Goal: Information Seeking & Learning: Learn about a topic

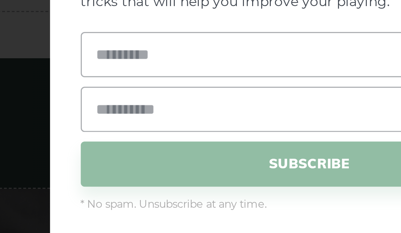
scroll to position [1946, 0]
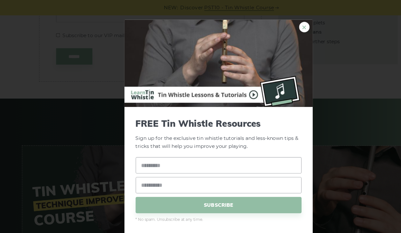
click at [279, 22] on link "×" at bounding box center [280, 25] width 10 height 10
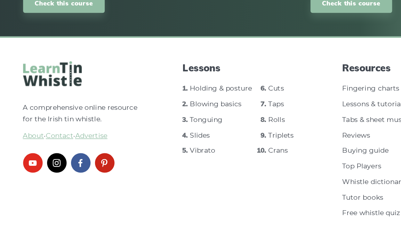
scroll to position [2143, 0]
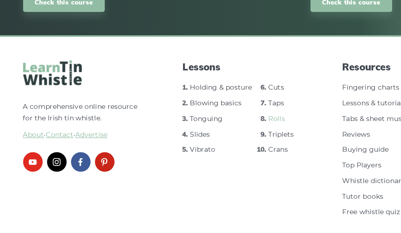
click at [181, 155] on link "Rolls" at bounding box center [186, 158] width 11 height 6
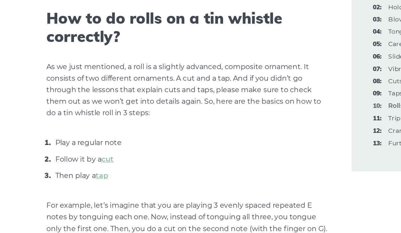
scroll to position [217, 0]
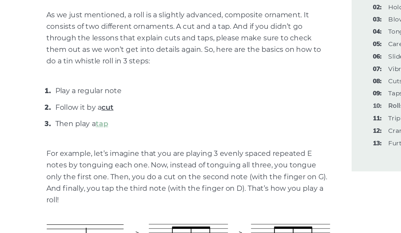
click at [80, 139] on link "cut" at bounding box center [80, 142] width 9 height 6
click at [75, 151] on link "tap" at bounding box center [75, 154] width 9 height 6
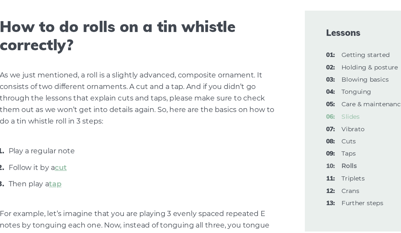
click at [282, 103] on link "06: Slides" at bounding box center [288, 106] width 13 height 6
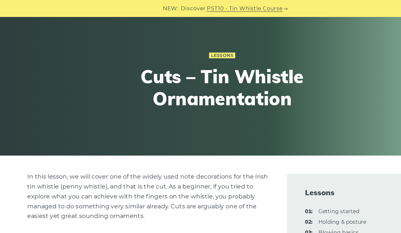
scroll to position [36, 0]
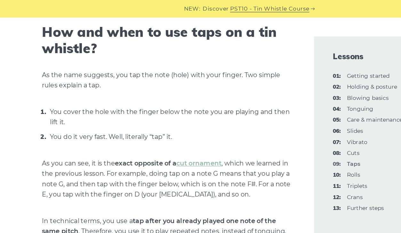
scroll to position [231, 0]
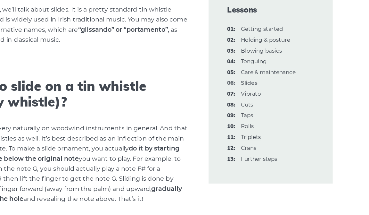
scroll to position [142, 0]
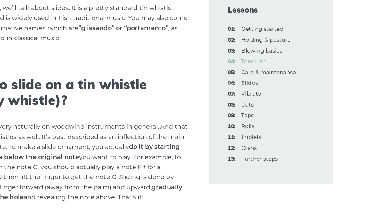
click at [263, 85] on link "04: Tonguing" at bounding box center [273, 88] width 21 height 6
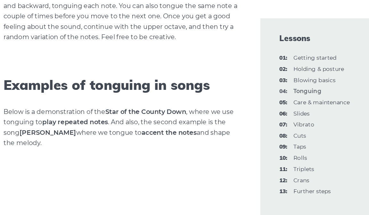
scroll to position [826, 0]
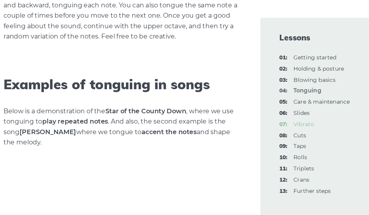
click at [263, 112] on link "07: Vibrato" at bounding box center [271, 115] width 17 height 6
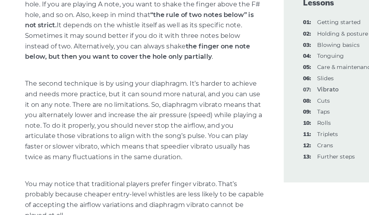
scroll to position [438, 0]
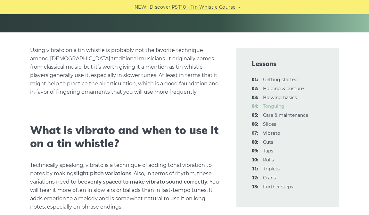
scroll to position [141, 0]
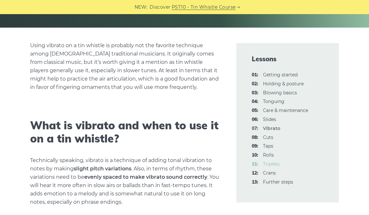
click at [273, 165] on link "11: Triplets" at bounding box center [271, 164] width 17 height 6
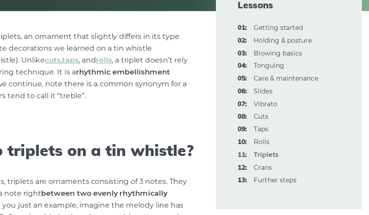
scroll to position [119, 0]
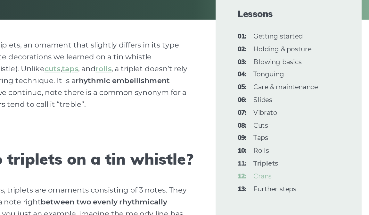
click at [263, 156] on link "12: Crans" at bounding box center [269, 159] width 13 height 6
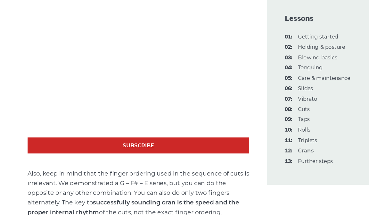
scroll to position [341, 0]
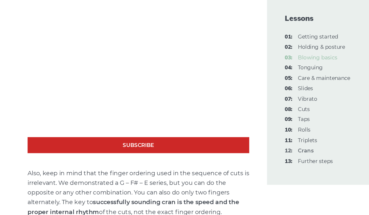
click at [266, 76] on link "03: Blowing basics" at bounding box center [280, 79] width 34 height 6
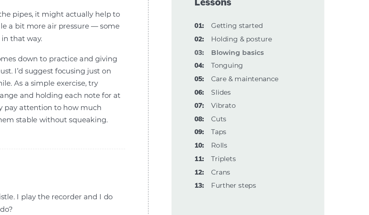
scroll to position [1825, 0]
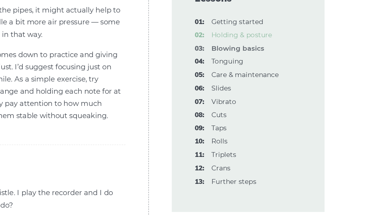
click at [263, 67] on link "02: Holding & posture" at bounding box center [283, 70] width 41 height 6
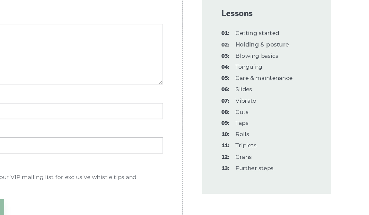
scroll to position [1131, 0]
click at [263, 58] on link "01: Getting started" at bounding box center [280, 61] width 35 height 6
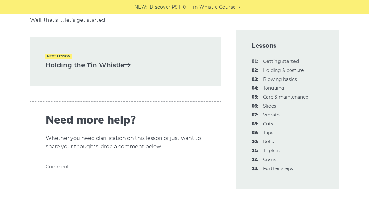
scroll to position [1431, 0]
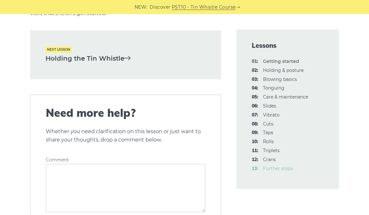
click at [281, 169] on link "13: Further steps" at bounding box center [278, 168] width 30 height 6
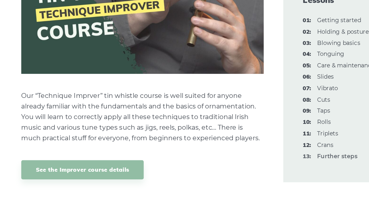
scroll to position [495, 0]
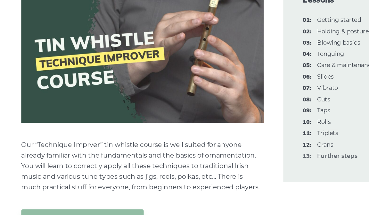
click at [180, 67] on img at bounding box center [125, 88] width 191 height 107
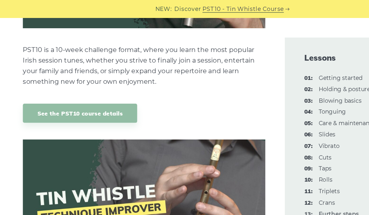
scroll to position [342, 0]
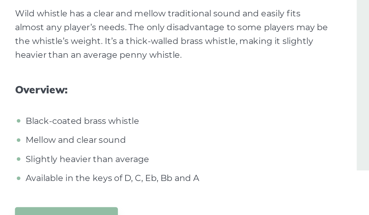
scroll to position [5287, 0]
click at [103, 210] on div "Get Wild whistle" at bounding box center [125, 217] width 191 height 15
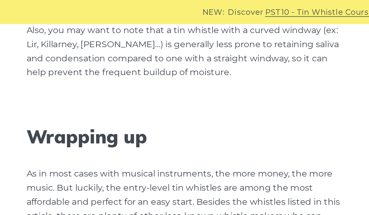
scroll to position [15156, 0]
